Goal: Transaction & Acquisition: Purchase product/service

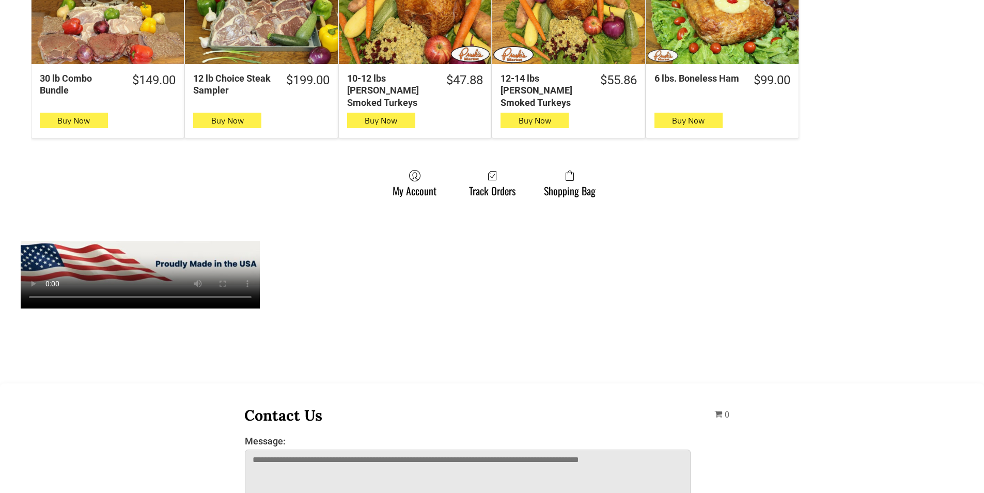
scroll to position [775, 0]
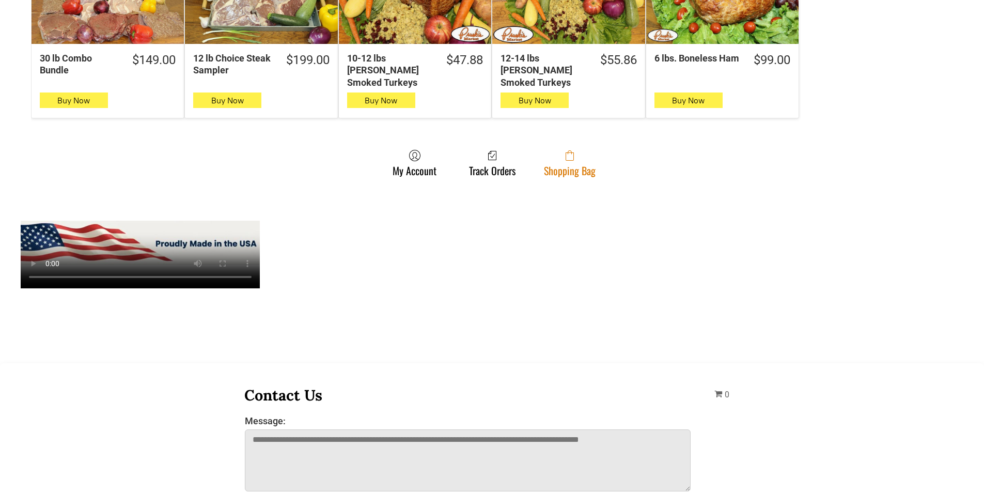
click at [597, 149] on link "Shopping Bag" at bounding box center [570, 162] width 62 height 27
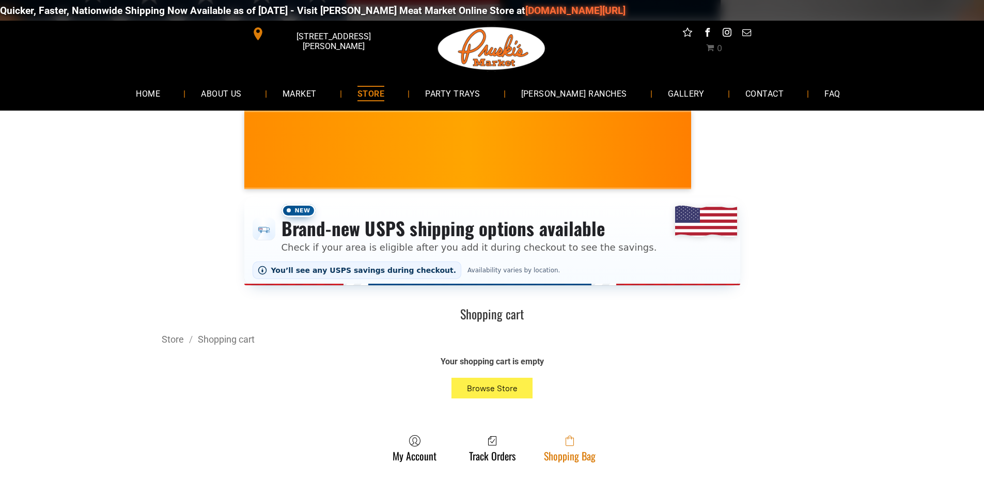
click at [580, 445] on span at bounding box center [570, 441] width 52 height 12
click at [565, 441] on span at bounding box center [570, 441] width 52 height 12
click at [554, 445] on span at bounding box center [570, 441] width 52 height 12
